Goal: Transaction & Acquisition: Purchase product/service

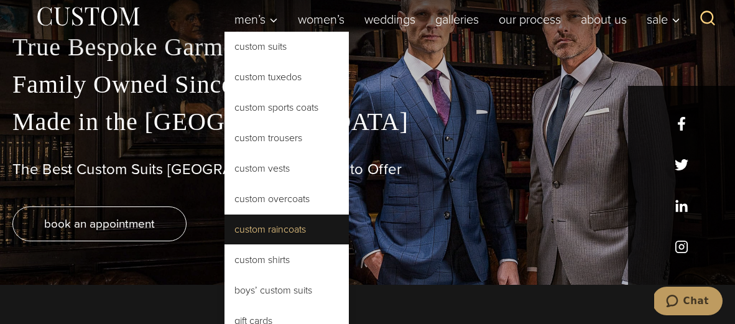
scroll to position [39, 0]
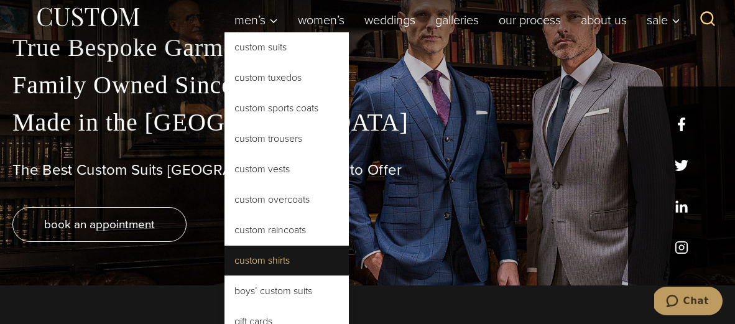
click at [269, 252] on link "Custom Shirts" at bounding box center [287, 261] width 124 height 30
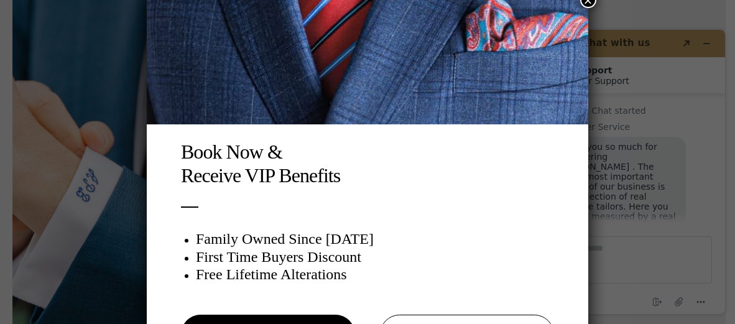
scroll to position [41, 0]
click at [593, 4] on button "×" at bounding box center [588, 0] width 16 height 16
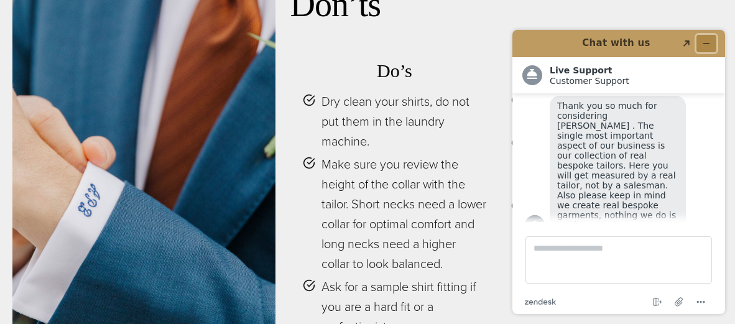
click at [709, 45] on icon "Minimize widget" at bounding box center [706, 43] width 9 height 9
